Goal: Navigation & Orientation: Find specific page/section

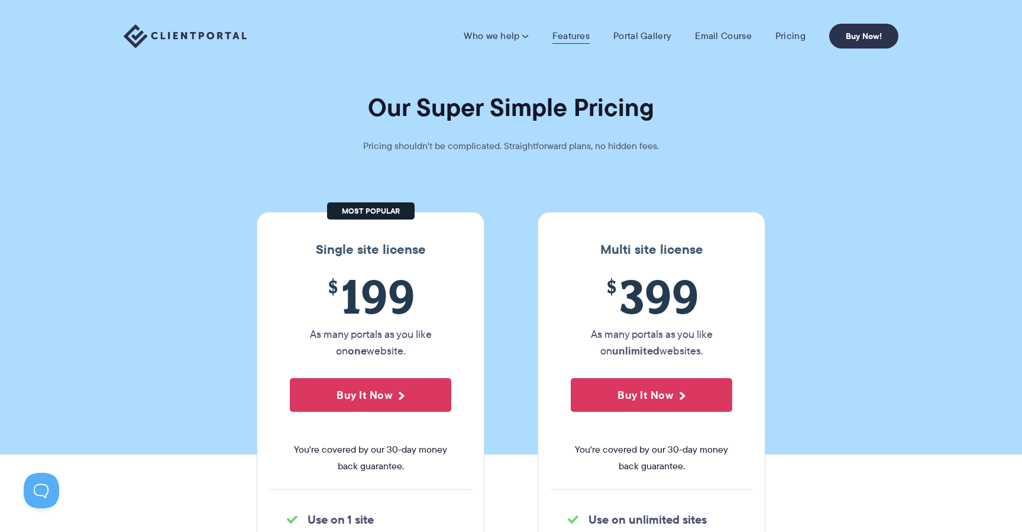
click at [571, 38] on link "Features" at bounding box center [571, 36] width 37 height 12
click at [571, 37] on link "Features" at bounding box center [571, 36] width 37 height 12
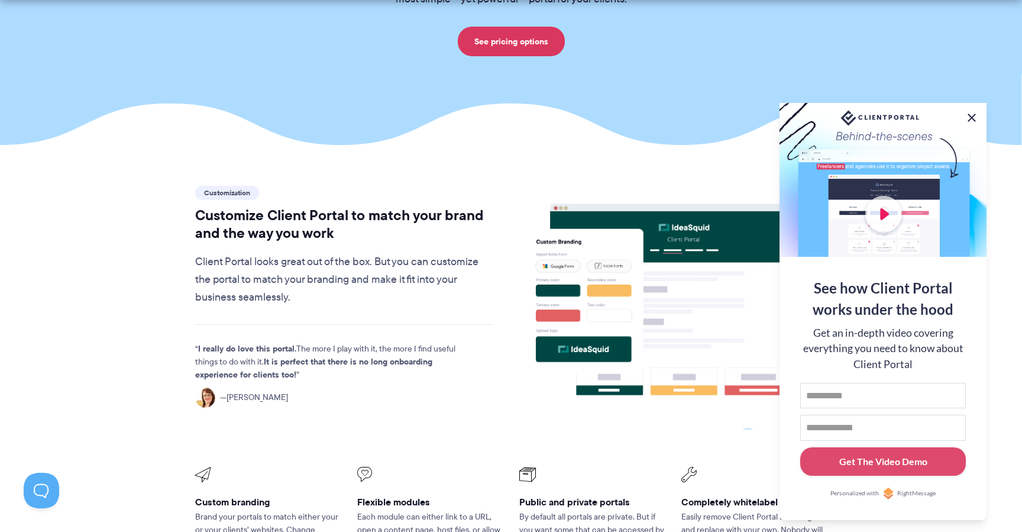
click at [973, 117] on button at bounding box center [972, 118] width 14 height 14
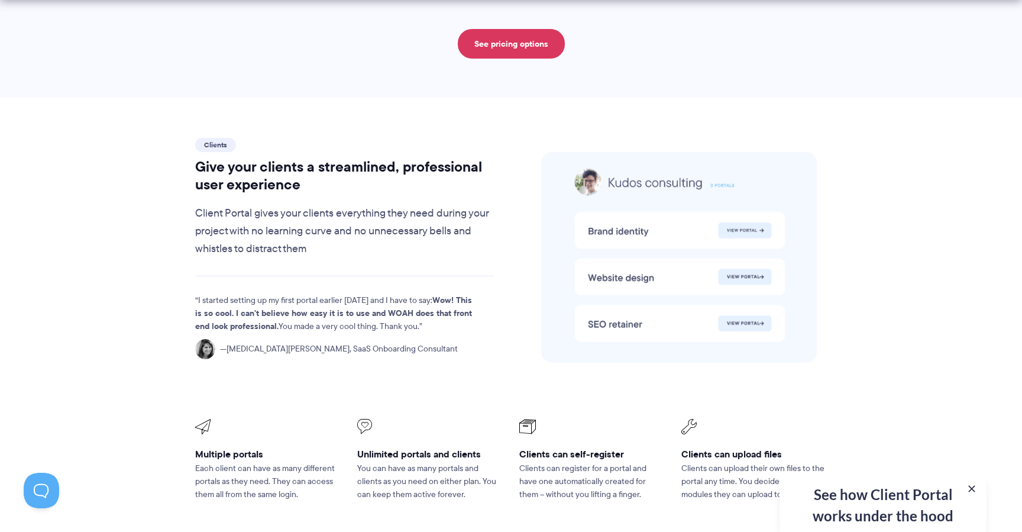
scroll to position [2588, 0]
